Goal: Entertainment & Leisure: Consume media (video, audio)

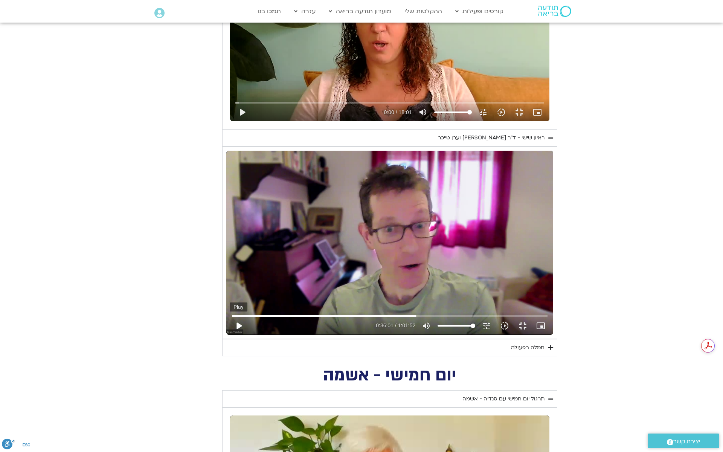
click at [230, 335] on button "play_arrow" at bounding box center [239, 326] width 18 height 18
type input "1139.36"
type input "2161.731919"
type input "1139.36"
type input "2161.787821"
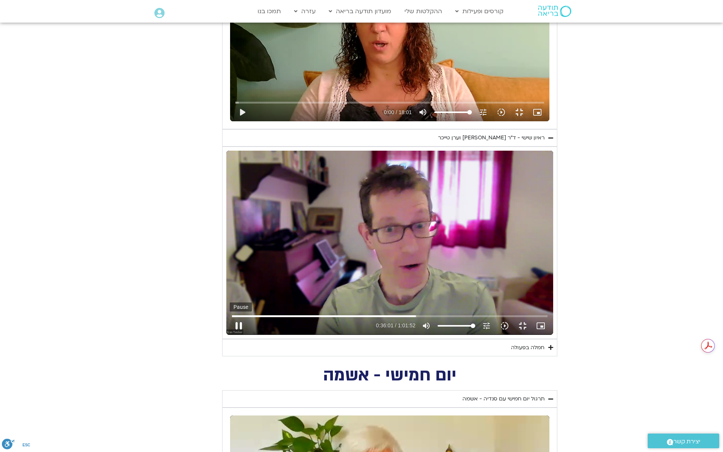
type input "1139.36"
type input "2161.967352"
type input "1139.36"
type input "2162.140238"
type input "1139.36"
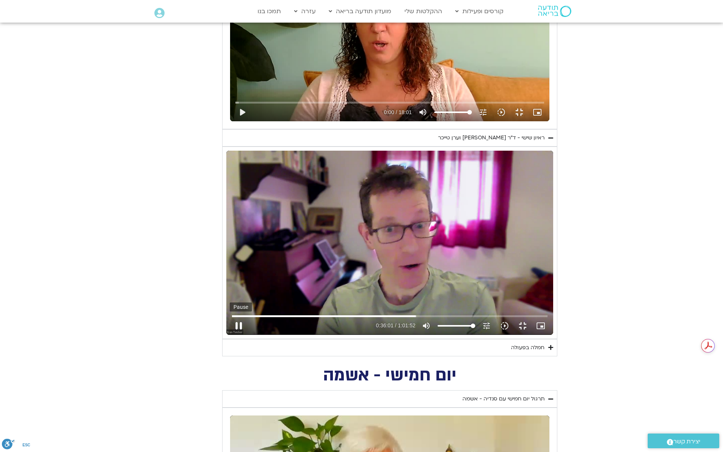
type input "2162.307499"
type input "1139.36"
type input "2162.470592"
type input "1139.36"
type input "2162.63515"
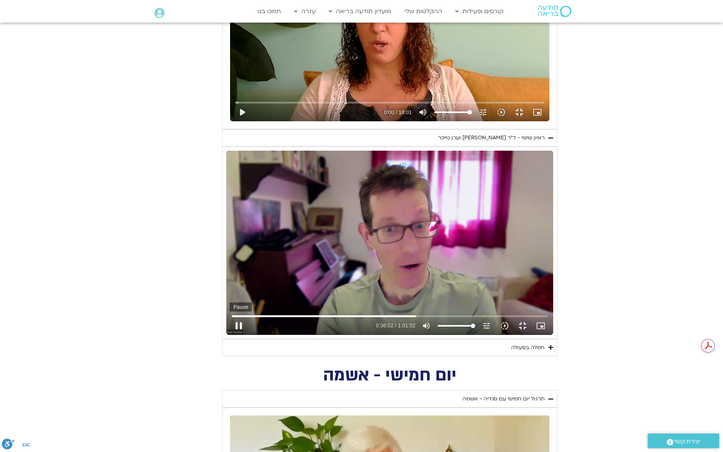
type input "1139.36"
type input "2162.809933"
type input "1139.36"
type input "2162.972724"
type input "1139.36"
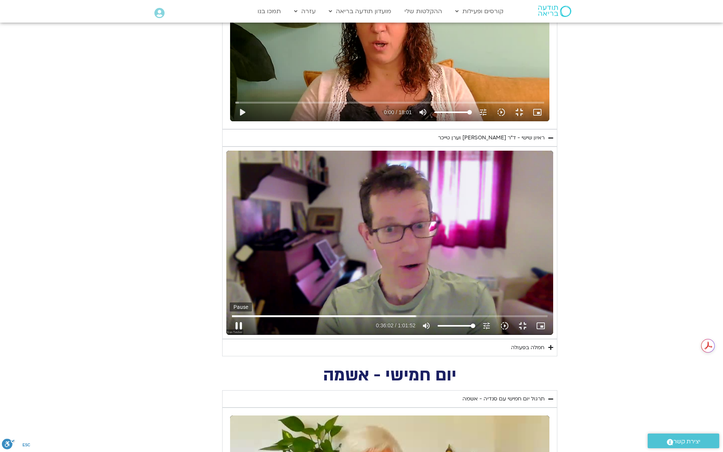
type input "2163.139954"
type input "1139.36"
type input "2163.307012"
type input "1139.36"
type input "2163.476045"
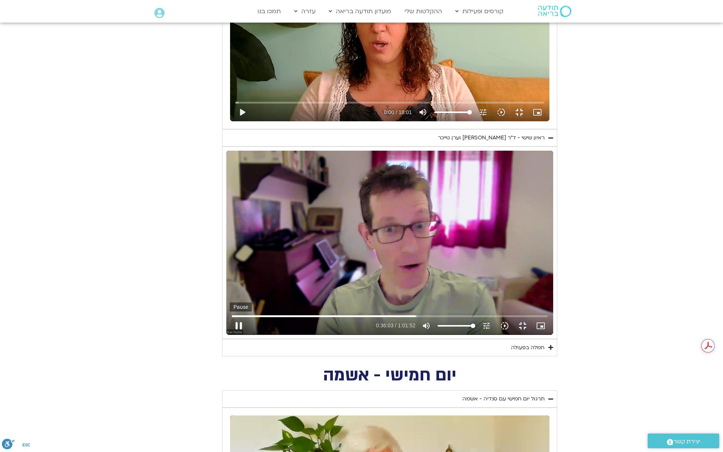
type input "1139.36"
type input "2163.645572"
type input "1139.36"
type input "2163.819983"
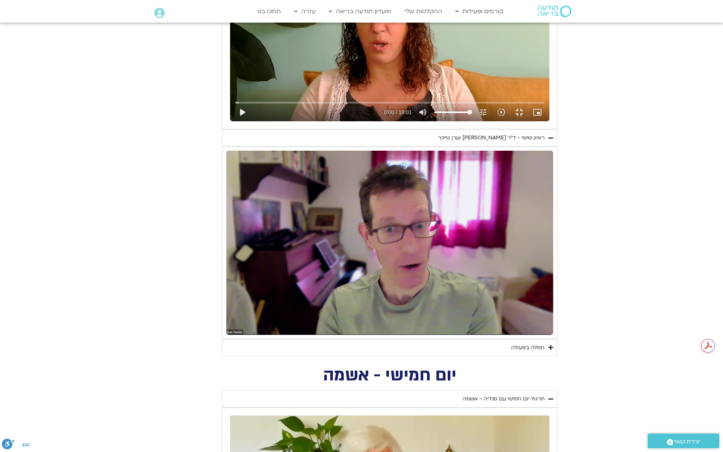
type input "1139.36"
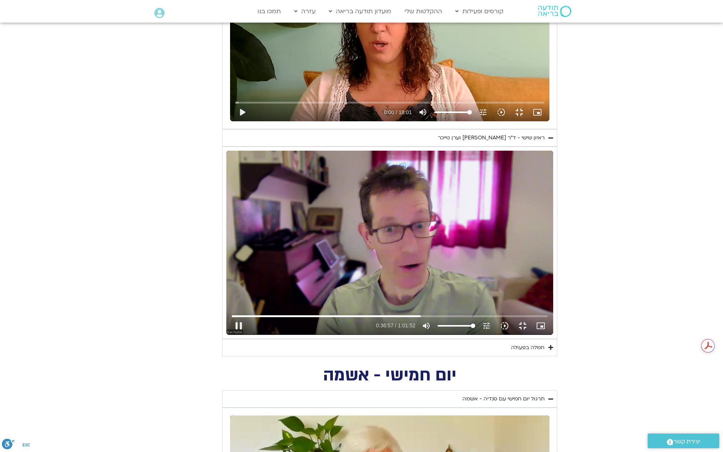
type input "2217.035477"
type input "1139.36"
type input "2217.233834"
type input "1139.36"
type input "2217.363582"
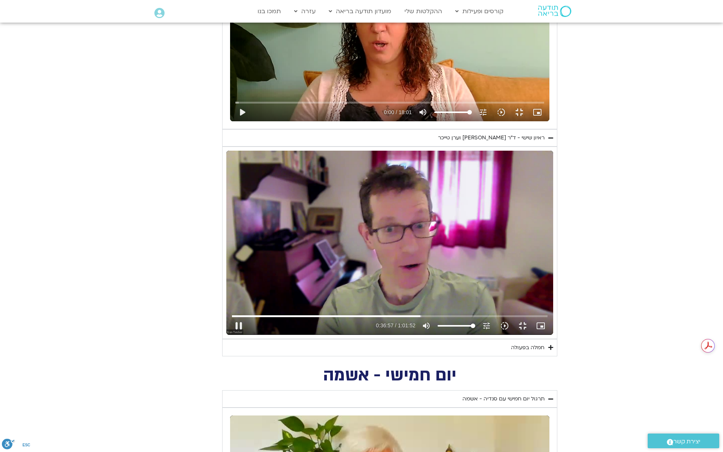
type input "1139.36"
type input "2217.528103"
type input "1139.36"
type input "2217.691281"
type input "1139.36"
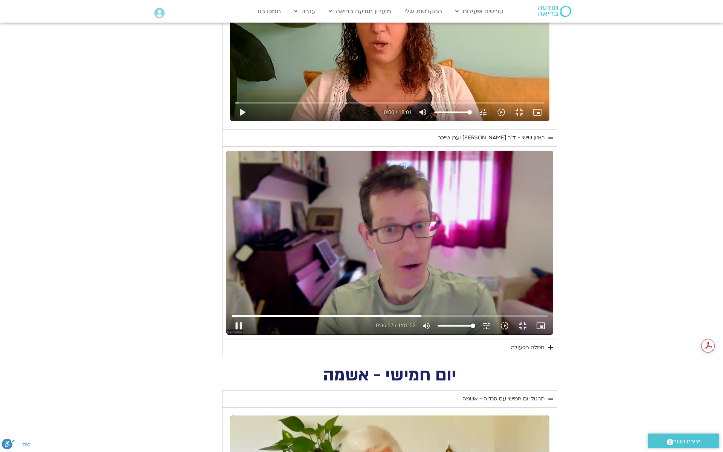
type input "2217.883732"
type input "1139.36"
type input "2218.065838"
type input "1139.36"
type input "2218.205391"
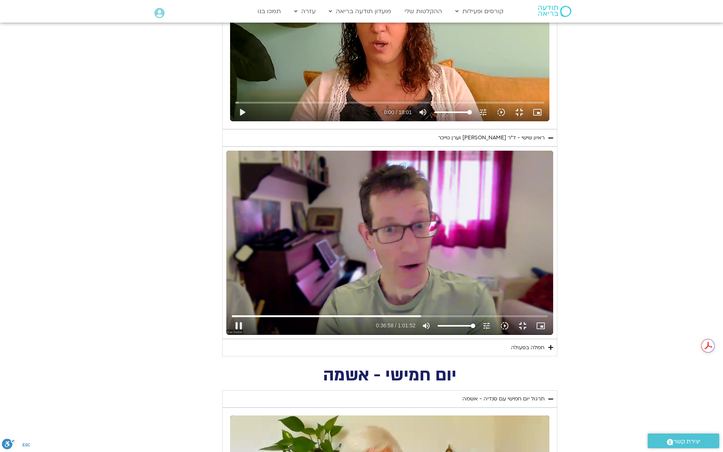
type input "1139.36"
type input "2218.371402"
type input "1139.36"
type input "2218.54057"
type input "1139.36"
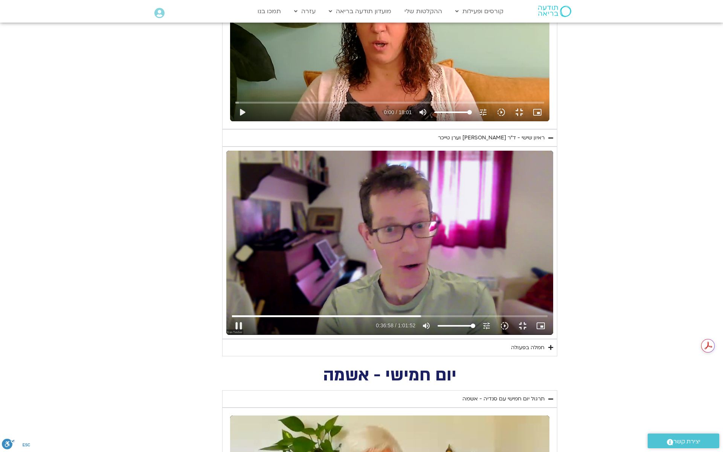
type input "2218.74517"
type input "1139.36"
type input "2218.920123"
type input "1139.36"
type input "2219.063778"
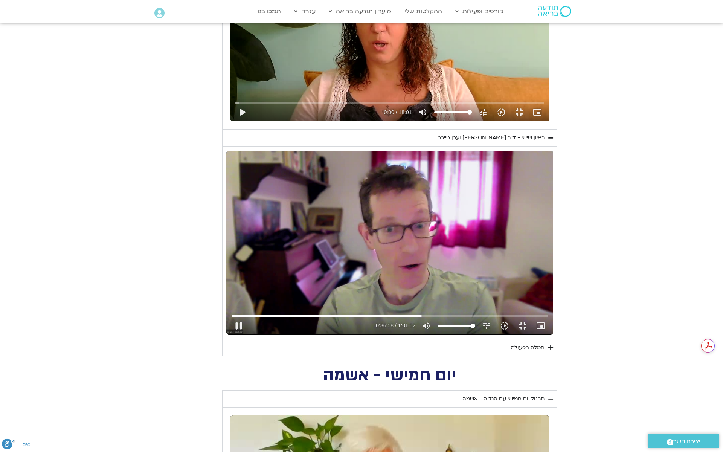
type input "1139.36"
type input "2219.228618"
type input "1139.36"
type input "2219.312144"
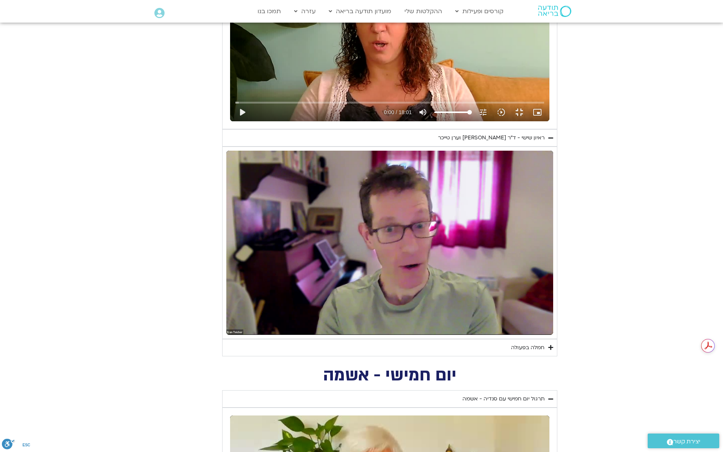
type input "1139.36"
type input "2220.675292"
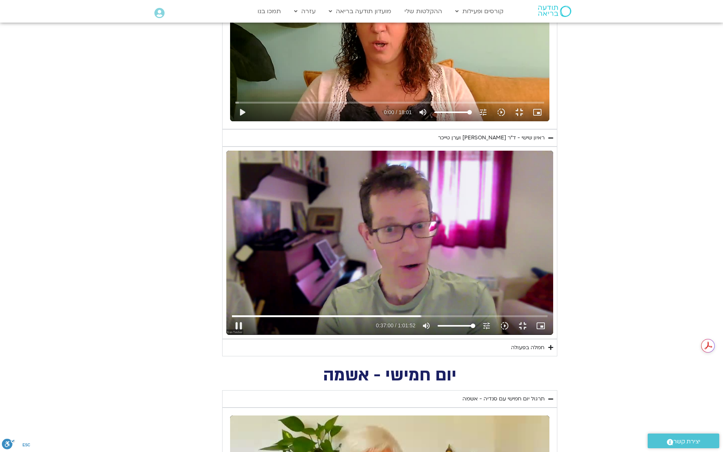
type input "1139.36"
type input "2220.841162"
type input "1139.36"
type input "2221.004575"
type input "1139.36"
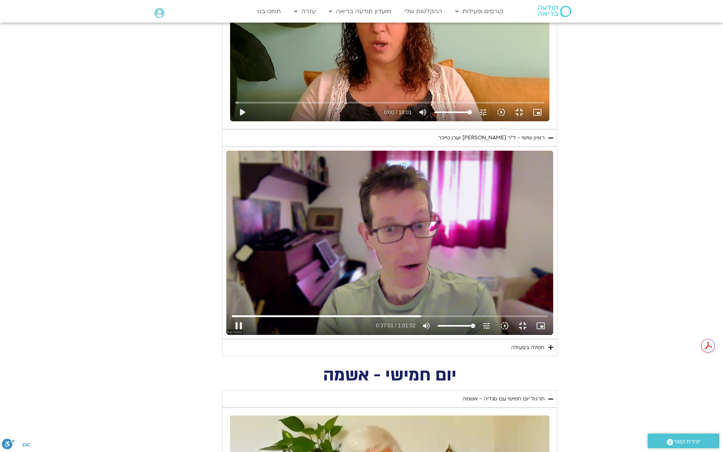
type input "2221.172506"
type input "1139.36"
type input "2221.335054"
type input "1139.36"
type input "2221.501824"
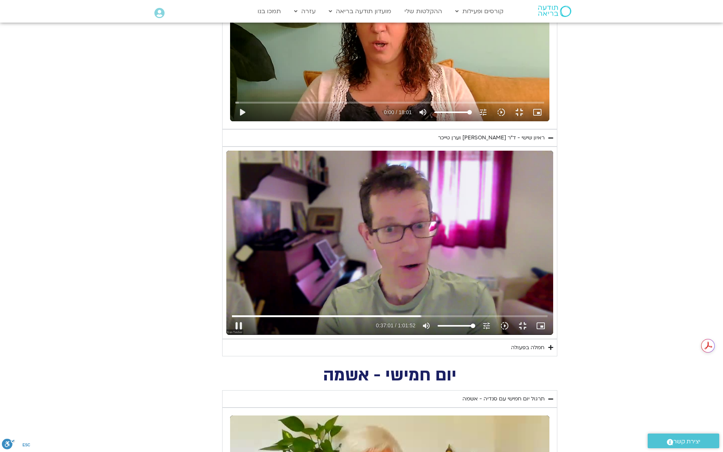
type input "1139.36"
type input "2221.663254"
type input "1139.36"
type input "2221.836398"
type input "1139.36"
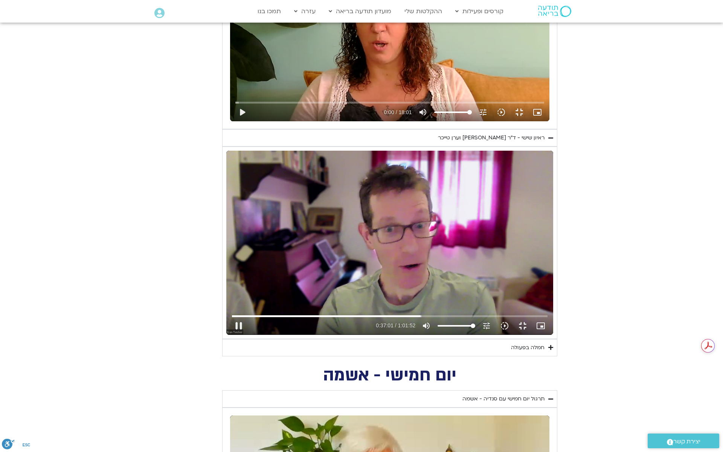
type input "2222.001412"
type input "1139.36"
type input "2222.166912"
type input "1139.36"
type input "2222.334605"
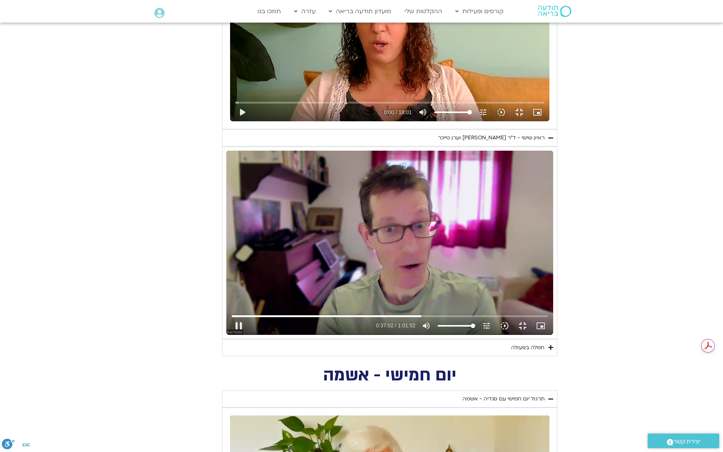
type input "1139.36"
type input "2222.499472"
type input "1139.36"
type input "2222.662485"
type input "1139.36"
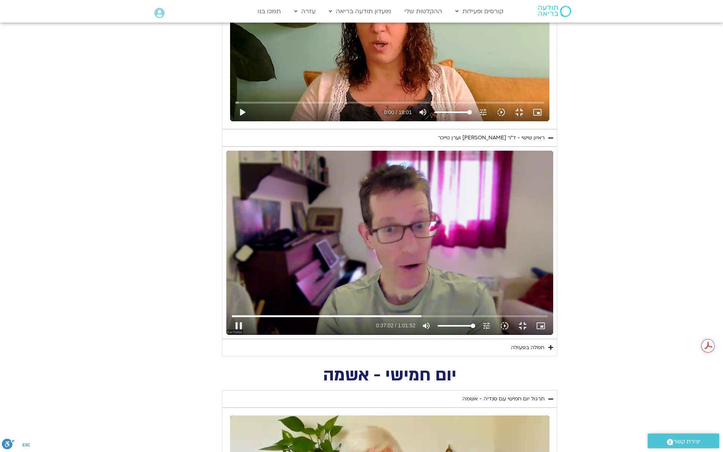
type input "2222.823611"
type input "1139.36"
type input "2222.988945"
type input "1139.36"
type input "2223.153079"
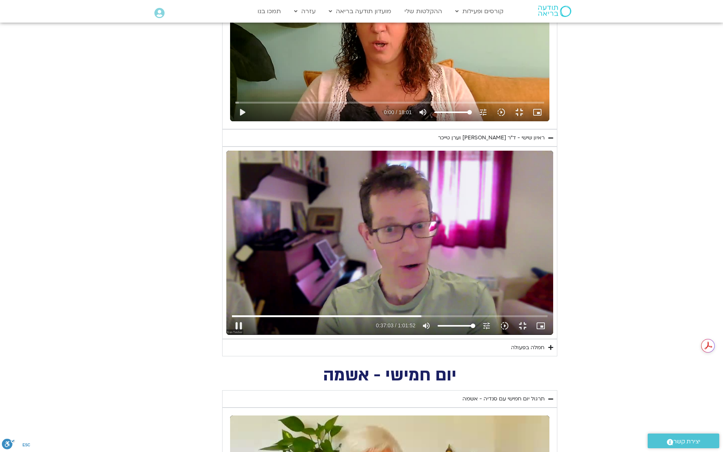
type input "1139.36"
type input "2223.319096"
type input "1139.36"
type input "2223.482566"
type input "1139.36"
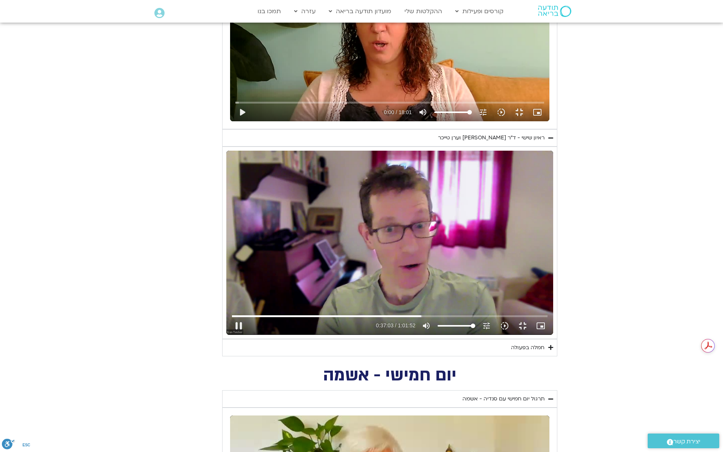
type input "2223.647946"
type input "1139.36"
type input "2223.815897"
type input "1139.36"
type input "2223.982745"
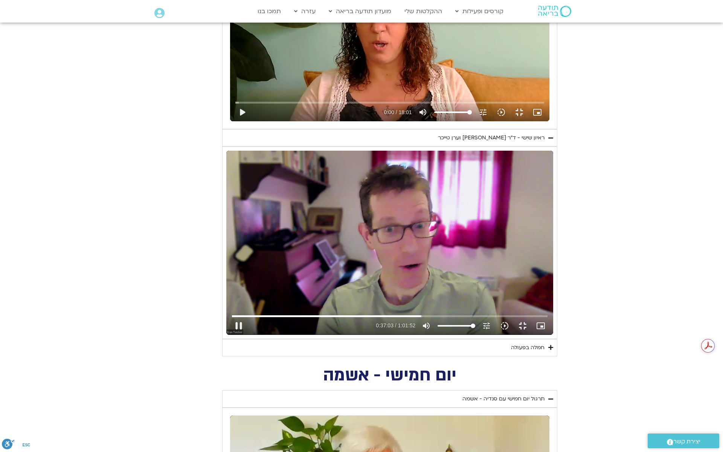
type input "1139.36"
type input "2224.145876"
type input "1139.36"
type input "2224.313716"
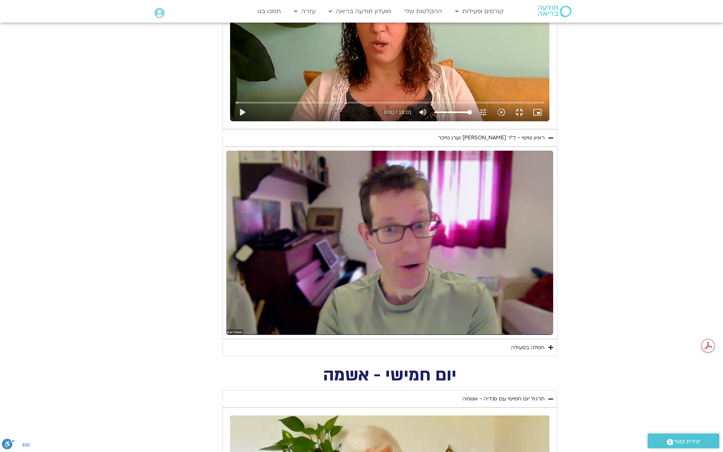
type input "1139.36"
type input "2800.358015"
type input "1139.36"
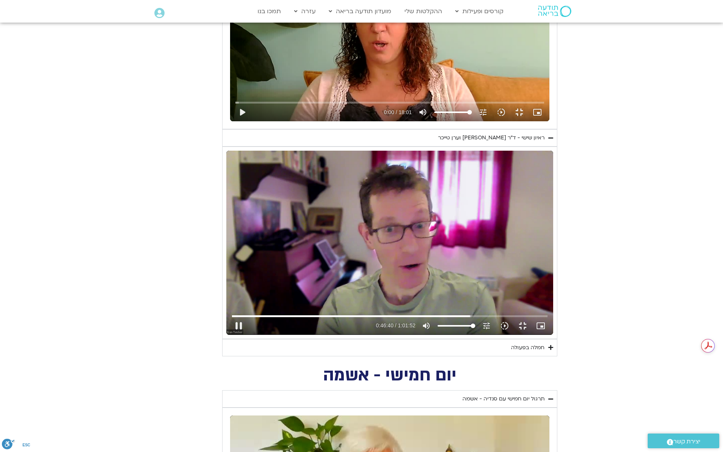
type input "2800.616685"
type input "1139.36"
type input "2800.730203"
type input "1139.36"
type input "2800.883053"
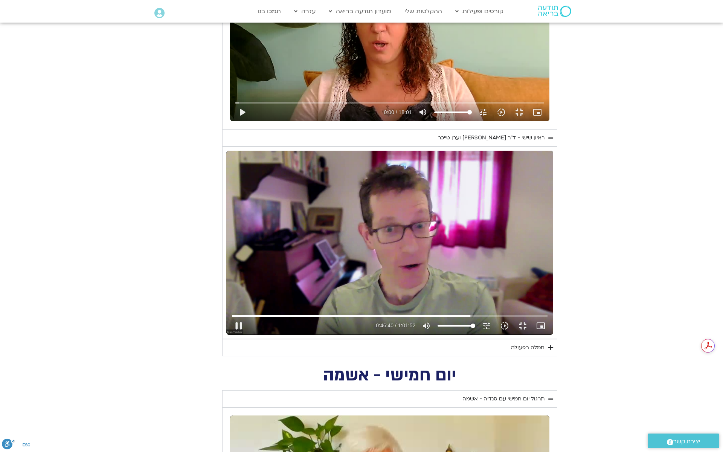
type input "1139.36"
type input "2801.052499"
type input "1139.36"
type input "2801.247568"
type input "1139.36"
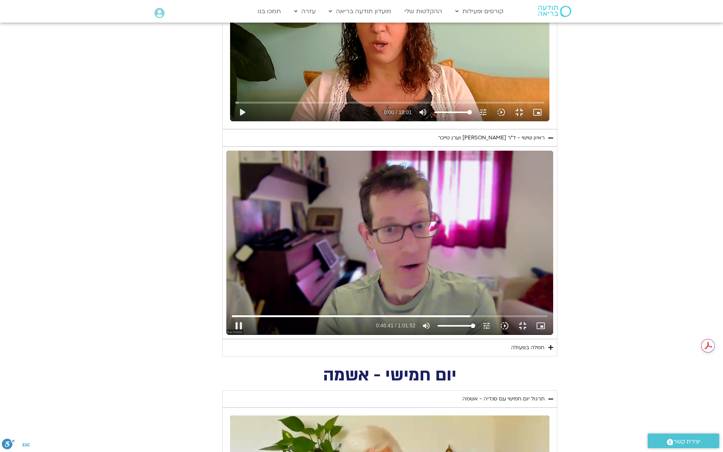
type input "2801.396657"
type input "1139.36"
type input "2801.560586"
type input "1139.36"
type input "2801.746309"
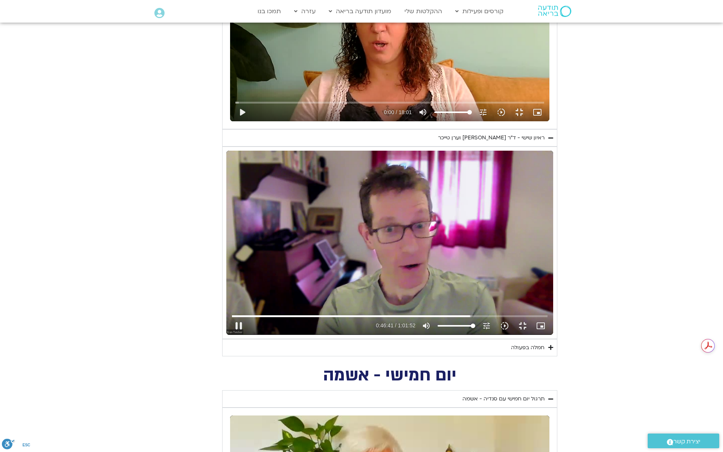
type input "1139.36"
type input "2801.894167"
type input "1139.36"
type input "2802.084287"
type input "1139.36"
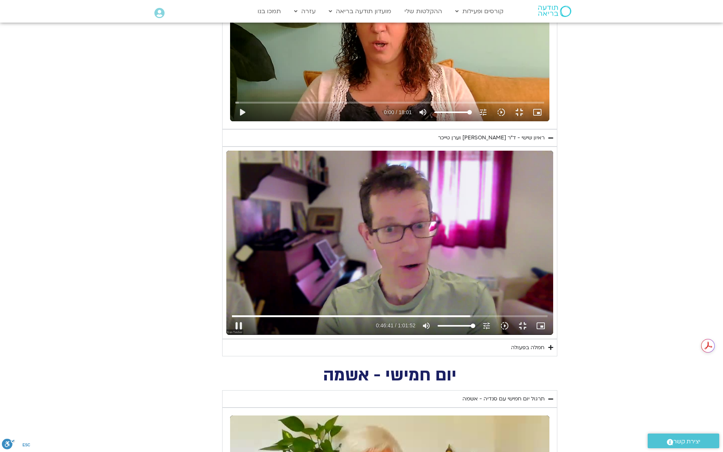
type input "2802.229623"
type input "1139.36"
type input "2802.393252"
type input "1139.36"
type input "2802.559844"
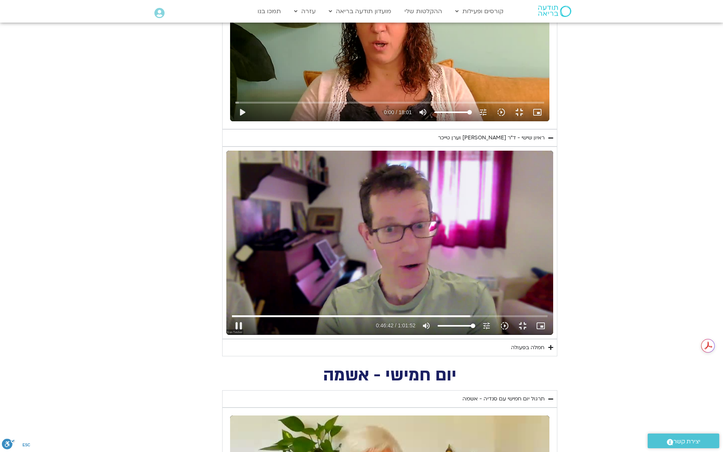
type input "1139.36"
type input "2802.727501"
type input "1139.36"
type input "2802.893665"
type input "1139.36"
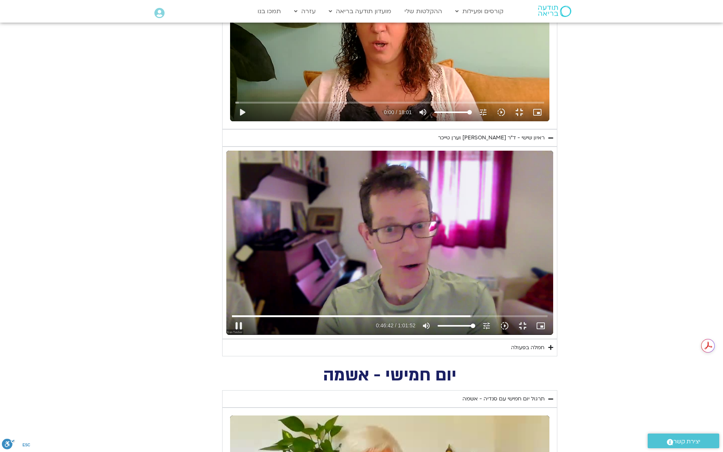
type input "2803.061299"
type input "1139.36"
type input "2803.217165"
type input "1139.36"
type input "2803.376625"
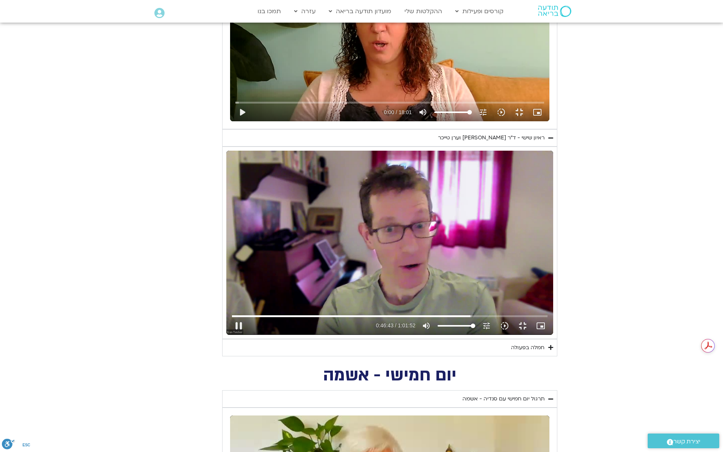
type input "1139.36"
type input "2803.563919"
type input "1139.36"
type input "2803.712051"
type input "1139.36"
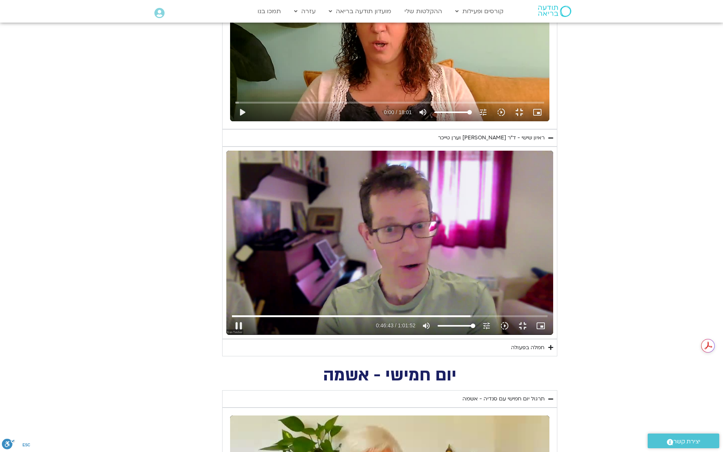
type input "2803.8763"
type input "1139.36"
type input "2804.063699"
type input "1139.36"
type input "2804.236163"
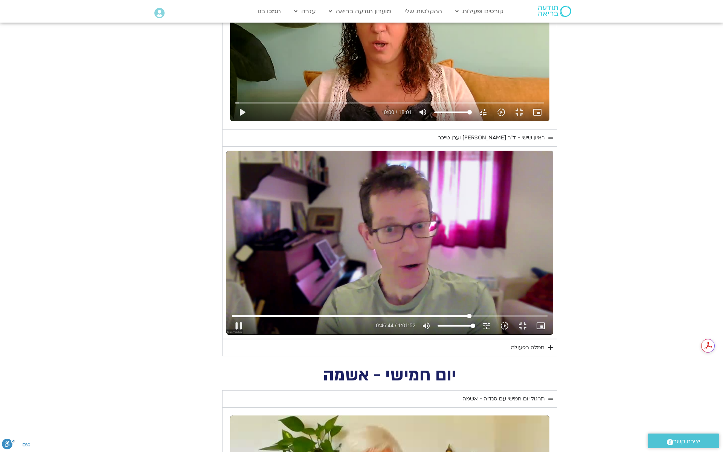
type input "1139.36"
type input "2804.396829"
type input "1139.36"
type input "2804.564182"
type input "1139.36"
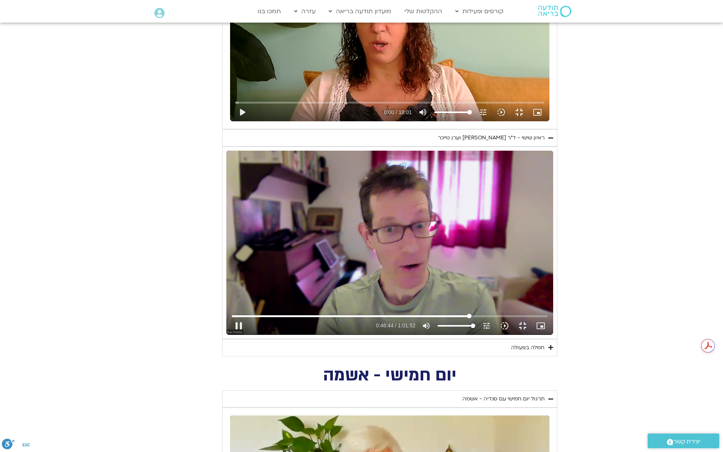
type input "2804.718667"
type input "1139.36"
type input "2804.895457"
type input "1139.36"
type input "2805.062129"
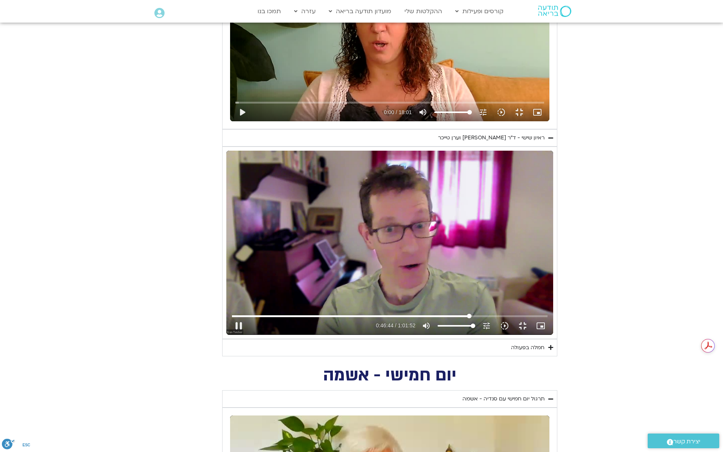
type input "1139.36"
type input "2805.231"
type input "1139.36"
type input "2707.82330400552"
type input "1139.36"
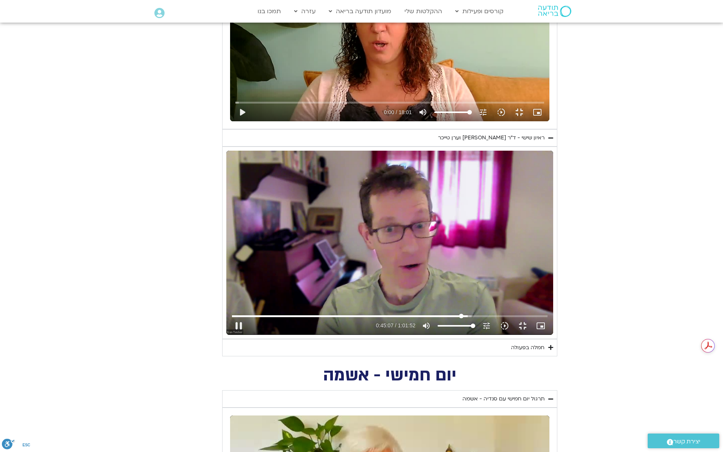
click at [522, 318] on input "Seek" at bounding box center [390, 316] width 316 height 5
type input "2707.823304"
type input "1139.36"
type input "2707.831771"
type input "1139.36"
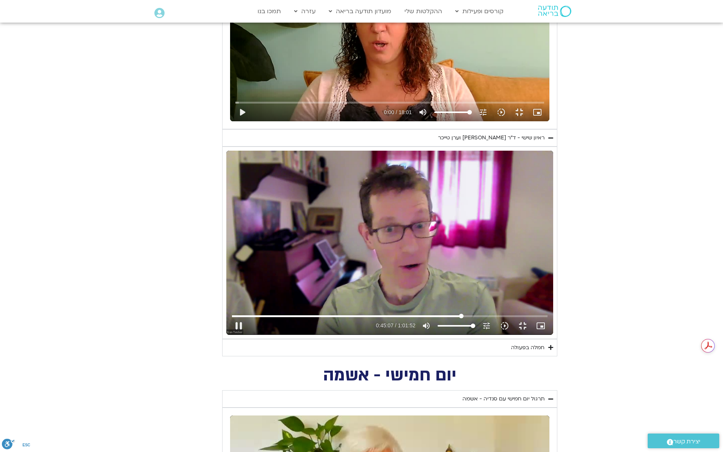
type input "2707.996001"
type input "1139.36"
type input "2708.159771"
type input "1139.36"
type input "2708.328034"
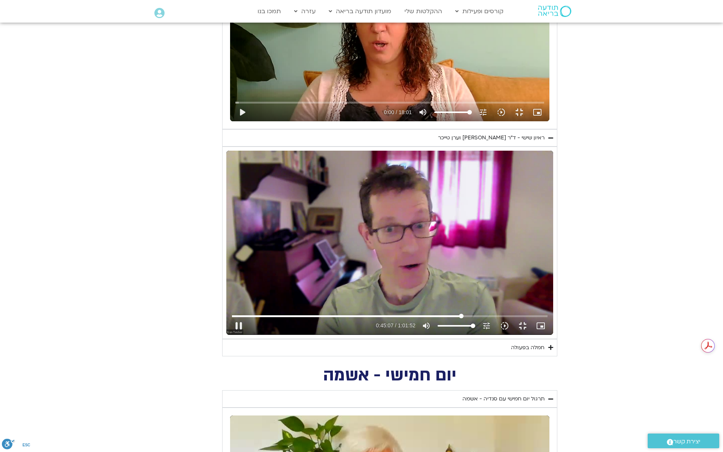
type input "1139.36"
type input "2708.496016"
type input "1139.36"
type input "2708.661723"
type input "1139.36"
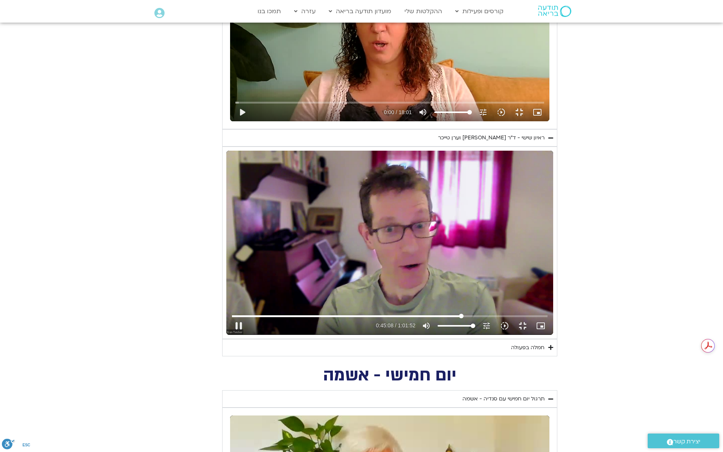
type input "2708.827254"
type input "1139.36"
type input "2708.994512"
type input "1139.36"
type input "2709.163424"
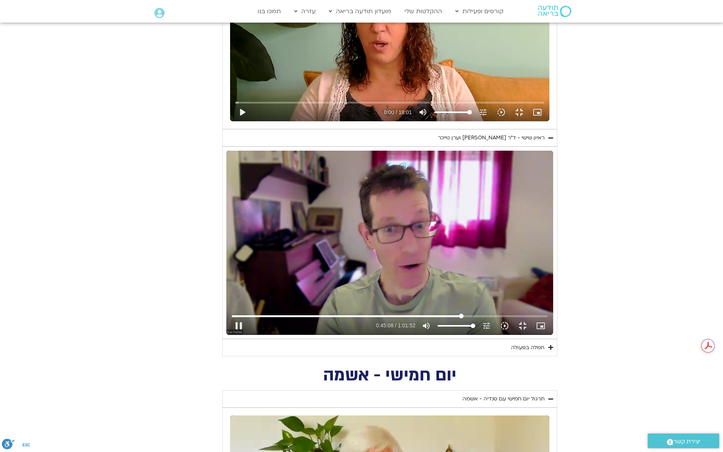
type input "1139.36"
type input "2709.3298"
type input "1139.36"
type input "2709.493352"
type input "1139.36"
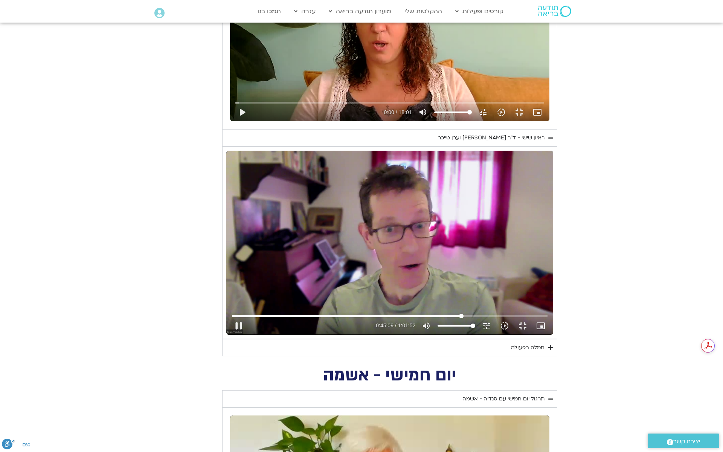
type input "2709.662927"
type input "1139.36"
type input "2709.828771"
type input "1139.36"
type input "2709.996065"
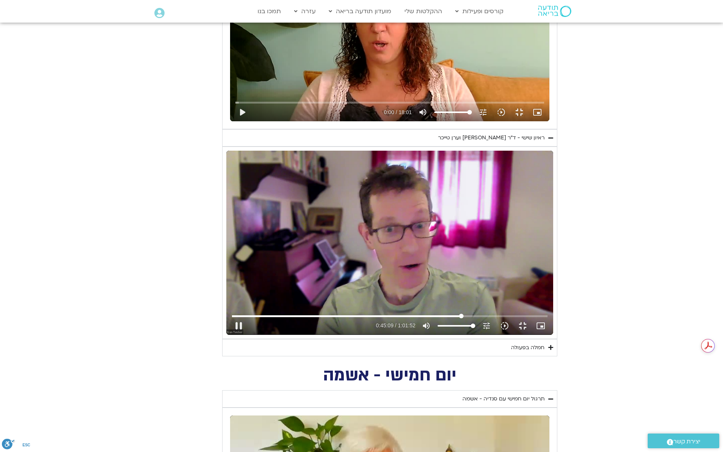
type input "1139.36"
type input "2710.16331"
click at [534, 318] on input "Seek" at bounding box center [390, 316] width 316 height 5
click at [527, 318] on input "Seek" at bounding box center [390, 316] width 316 height 5
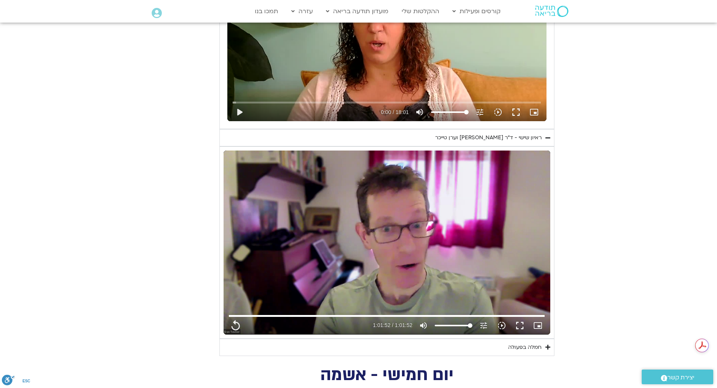
click at [546, 347] on icon "Accordion. Open links with Enter or Space, close with Escape, and navigate with…" at bounding box center [547, 347] width 5 height 6
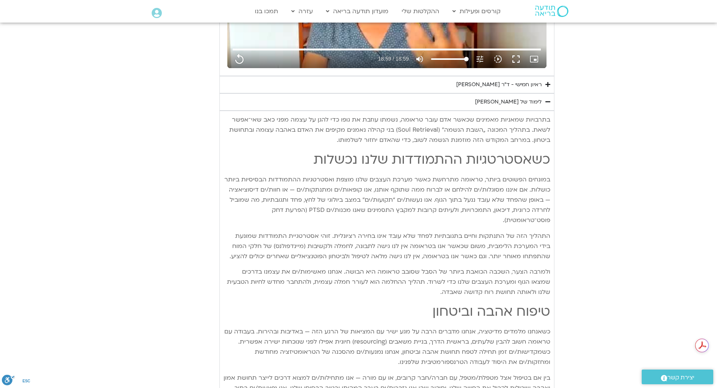
scroll to position [1275, 0]
click at [548, 89] on summary "ראיון חמישי - ד"ר [PERSON_NAME]" at bounding box center [386, 84] width 335 height 17
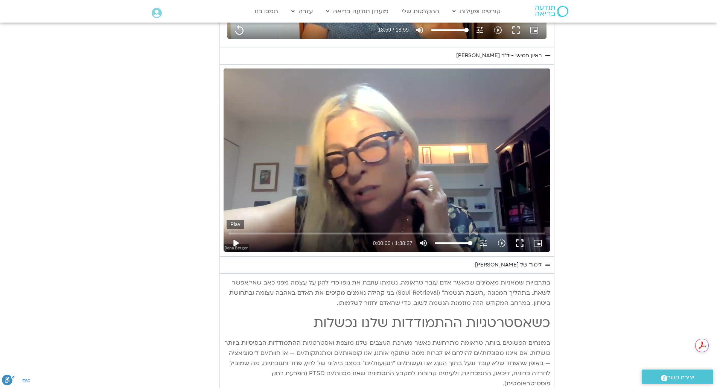
scroll to position [0, 0]
click at [235, 239] on button "play_arrow" at bounding box center [236, 243] width 18 height 18
click at [500, 243] on icon "slow_motion_video" at bounding box center [501, 243] width 9 height 9
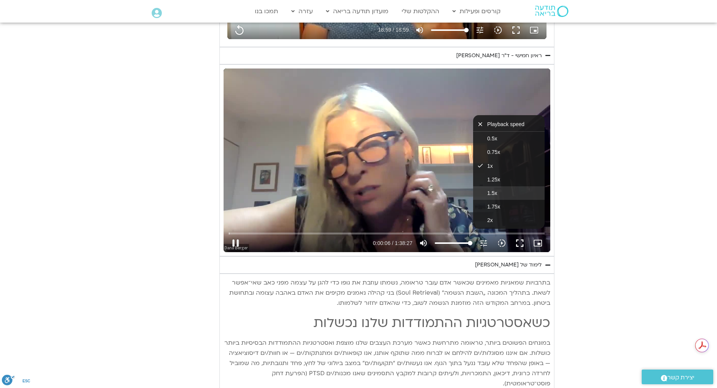
click at [497, 190] on button "1.5x" at bounding box center [509, 193] width 72 height 14
click at [493, 218] on button "2x" at bounding box center [509, 220] width 72 height 14
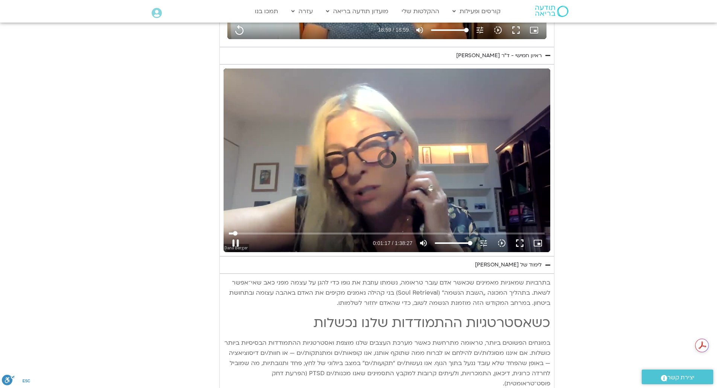
click at [235, 233] on input "Seek" at bounding box center [387, 233] width 316 height 5
click at [240, 233] on input "Seek" at bounding box center [387, 233] width 316 height 5
click at [250, 233] on input "Seek" at bounding box center [387, 233] width 316 height 5
click at [499, 243] on icon "slow_motion_video" at bounding box center [501, 243] width 9 height 9
click at [516, 245] on button "fullscreen" at bounding box center [520, 243] width 18 height 18
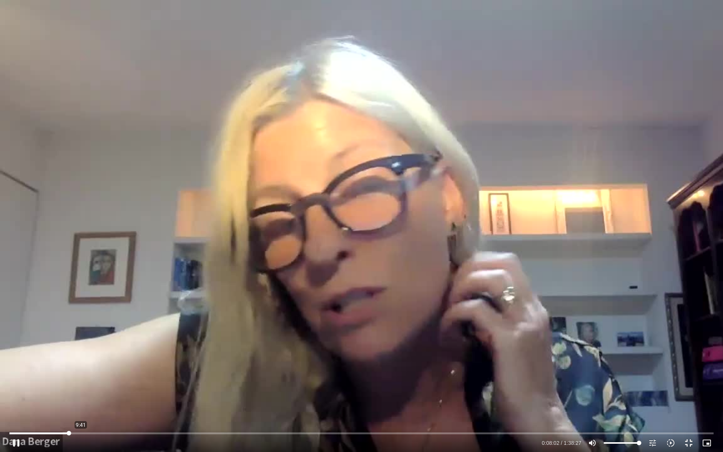
click at [81, 432] on input "Seek" at bounding box center [361, 433] width 704 height 5
click at [117, 432] on input "Seek" at bounding box center [361, 433] width 704 height 5
click at [652, 443] on icon "tune" at bounding box center [652, 442] width 9 height 9
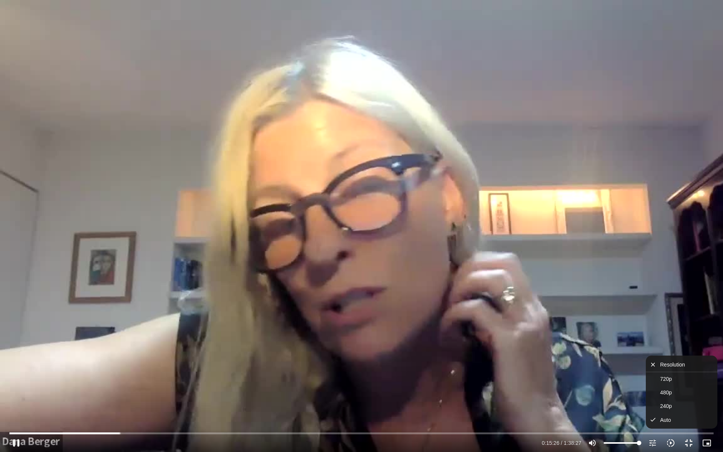
click at [670, 441] on icon "slow_motion_video" at bounding box center [670, 442] width 9 height 9
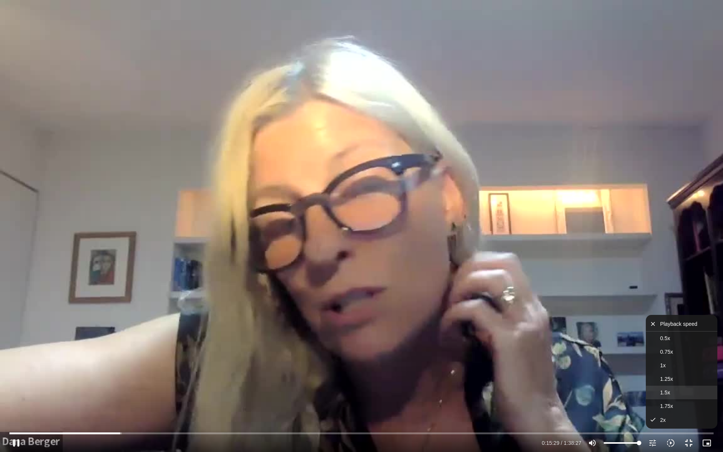
click at [673, 394] on button "1.5x" at bounding box center [681, 392] width 72 height 14
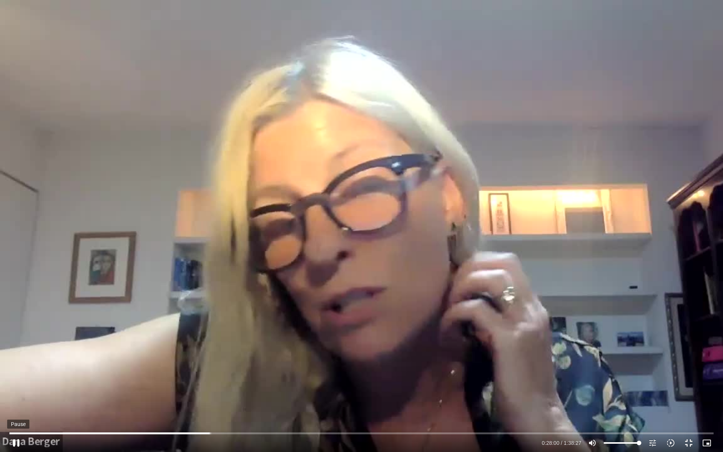
click at [14, 443] on button "pause" at bounding box center [16, 443] width 18 height 18
